Goal: Task Accomplishment & Management: Complete application form

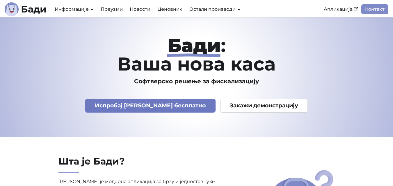
click at [148, 107] on link "Испробај Бади бесплатно" at bounding box center [150, 106] width 130 height 14
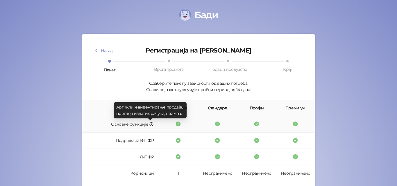
click at [150, 125] on icon at bounding box center [151, 124] width 3 height 3
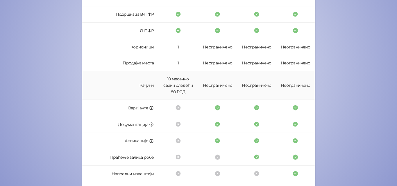
scroll to position [193, 0]
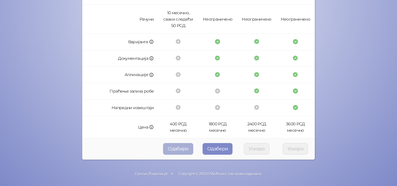
click at [184, 153] on button "Одабери" at bounding box center [178, 149] width 30 height 12
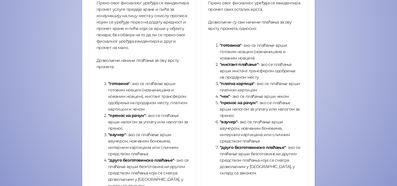
scroll to position [236, 0]
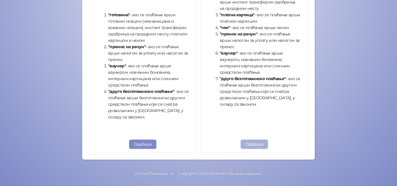
click at [255, 146] on button "Одабери" at bounding box center [255, 144] width 28 height 9
